Goal: Task Accomplishment & Management: Use online tool/utility

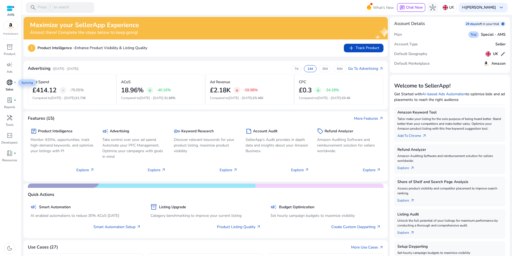
click at [12, 81] on span "donut_small" at bounding box center [9, 82] width 6 height 6
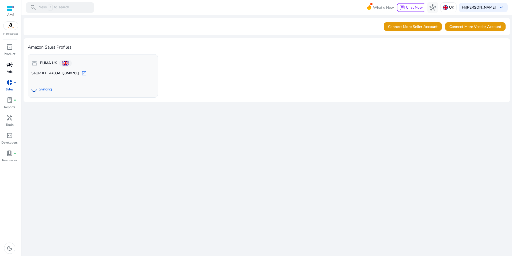
click at [8, 64] on span "campaign" at bounding box center [9, 64] width 6 height 6
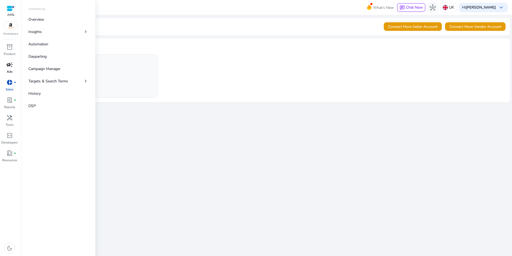
click at [6, 64] on span "campaign" at bounding box center [9, 64] width 6 height 6
click at [43, 19] on p "Overview" at bounding box center [36, 20] width 16 height 6
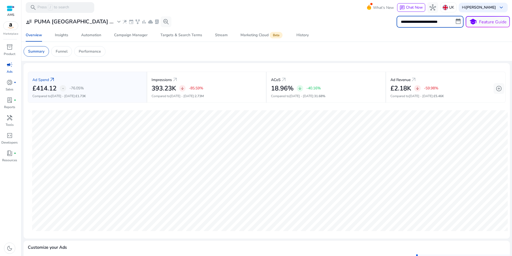
click at [428, 21] on input "**********" at bounding box center [430, 22] width 67 height 12
select select "*"
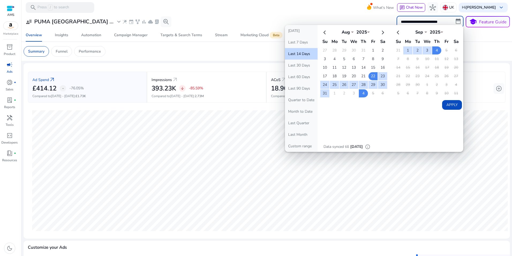
click at [479, 47] on app-sa-custom-tab "Summary Funnel Performance" at bounding box center [267, 51] width 487 height 10
